Goal: Task Accomplishment & Management: Manage account settings

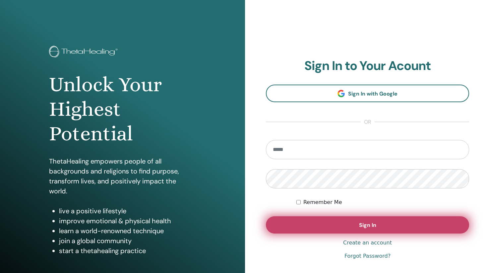
type input "**********"
click at [307, 222] on button "Sign In" at bounding box center [367, 224] width 203 height 17
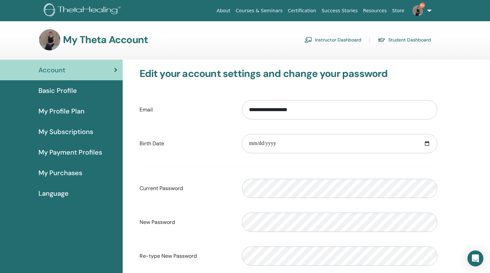
click at [318, 37] on link "Instructor Dashboard" at bounding box center [332, 39] width 57 height 11
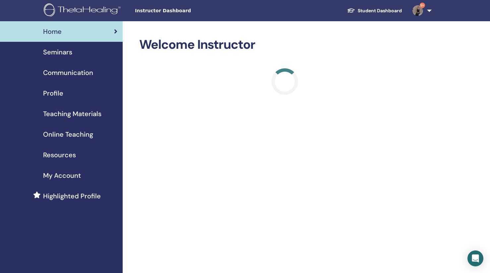
click at [56, 54] on span "Seminars" at bounding box center [57, 52] width 29 height 10
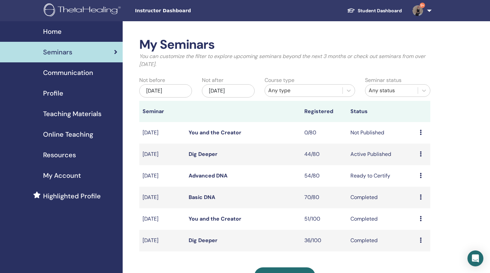
click at [171, 85] on div "[DATE]" at bounding box center [165, 90] width 53 height 13
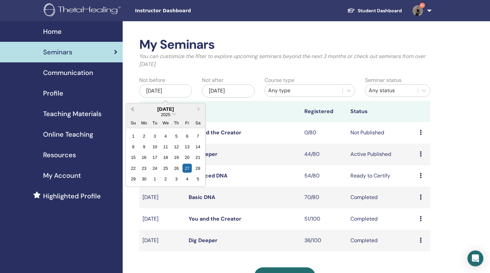
click at [132, 108] on span "Previous Month" at bounding box center [132, 108] width 0 height 7
click at [175, 178] on div "27" at bounding box center [176, 178] width 9 height 9
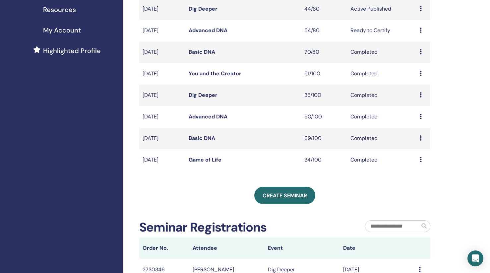
scroll to position [145, 0]
click at [422, 97] on div "Preview Attendees" at bounding box center [423, 95] width 7 height 8
click at [422, 112] on link "Attendees" at bounding box center [418, 112] width 25 height 7
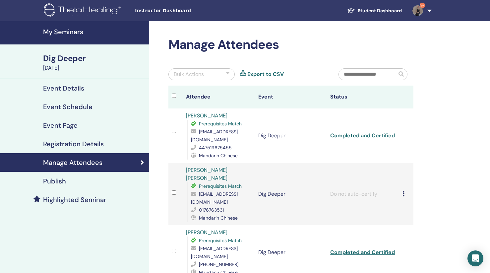
click at [370, 73] on input "text" at bounding box center [368, 74] width 58 height 11
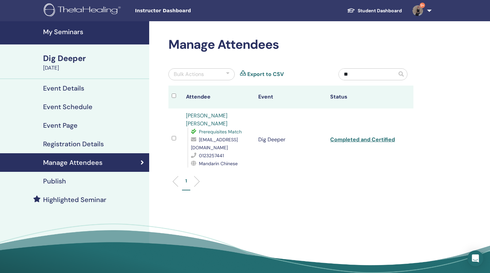
type input "*"
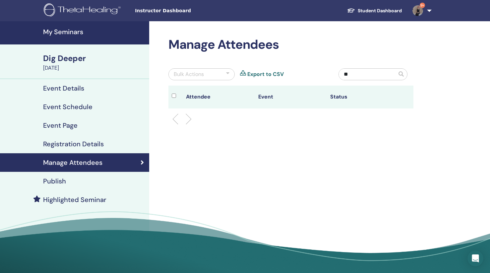
type input "*"
